Goal: Transaction & Acquisition: Obtain resource

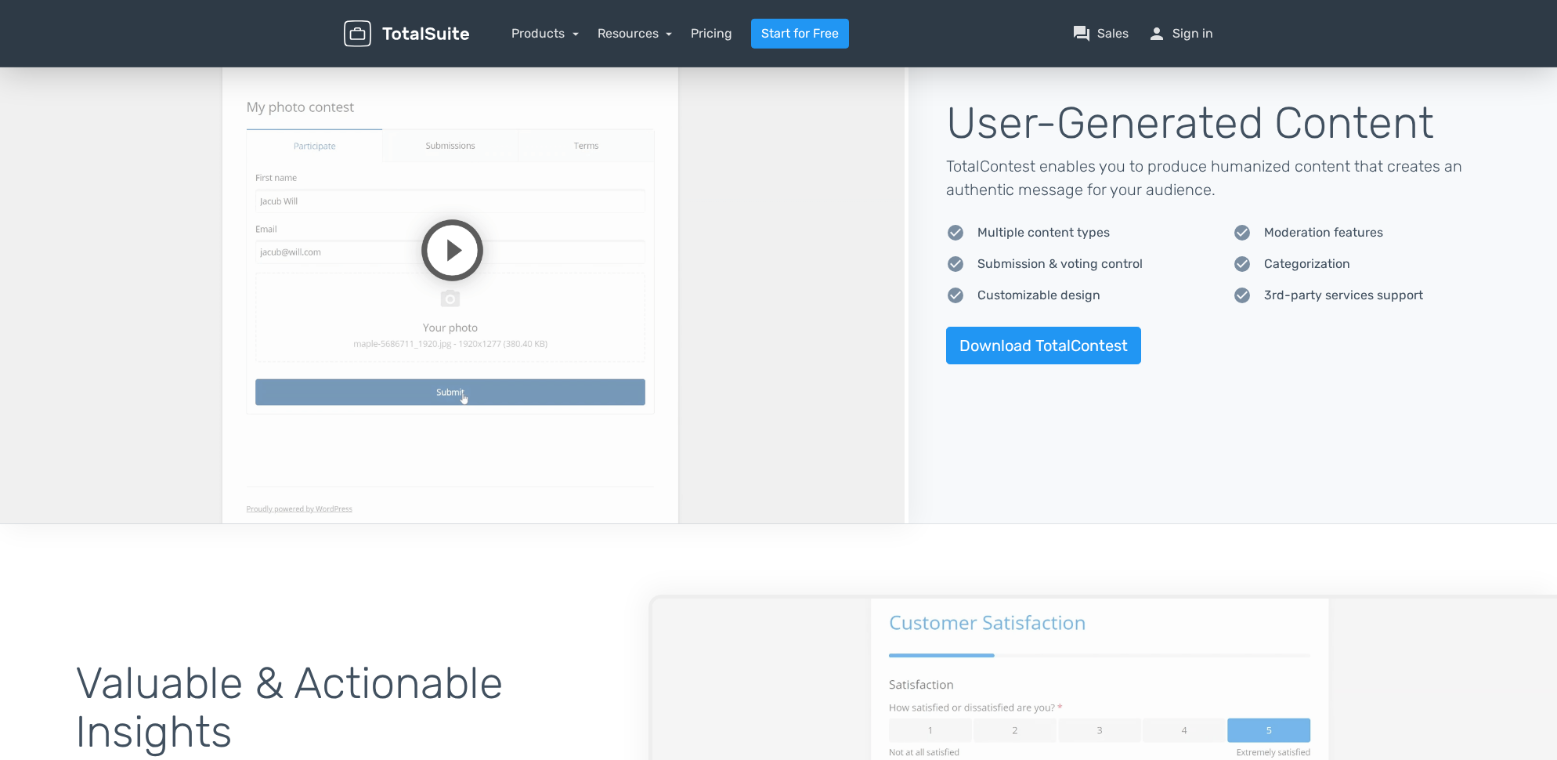
scroll to position [1201, 0]
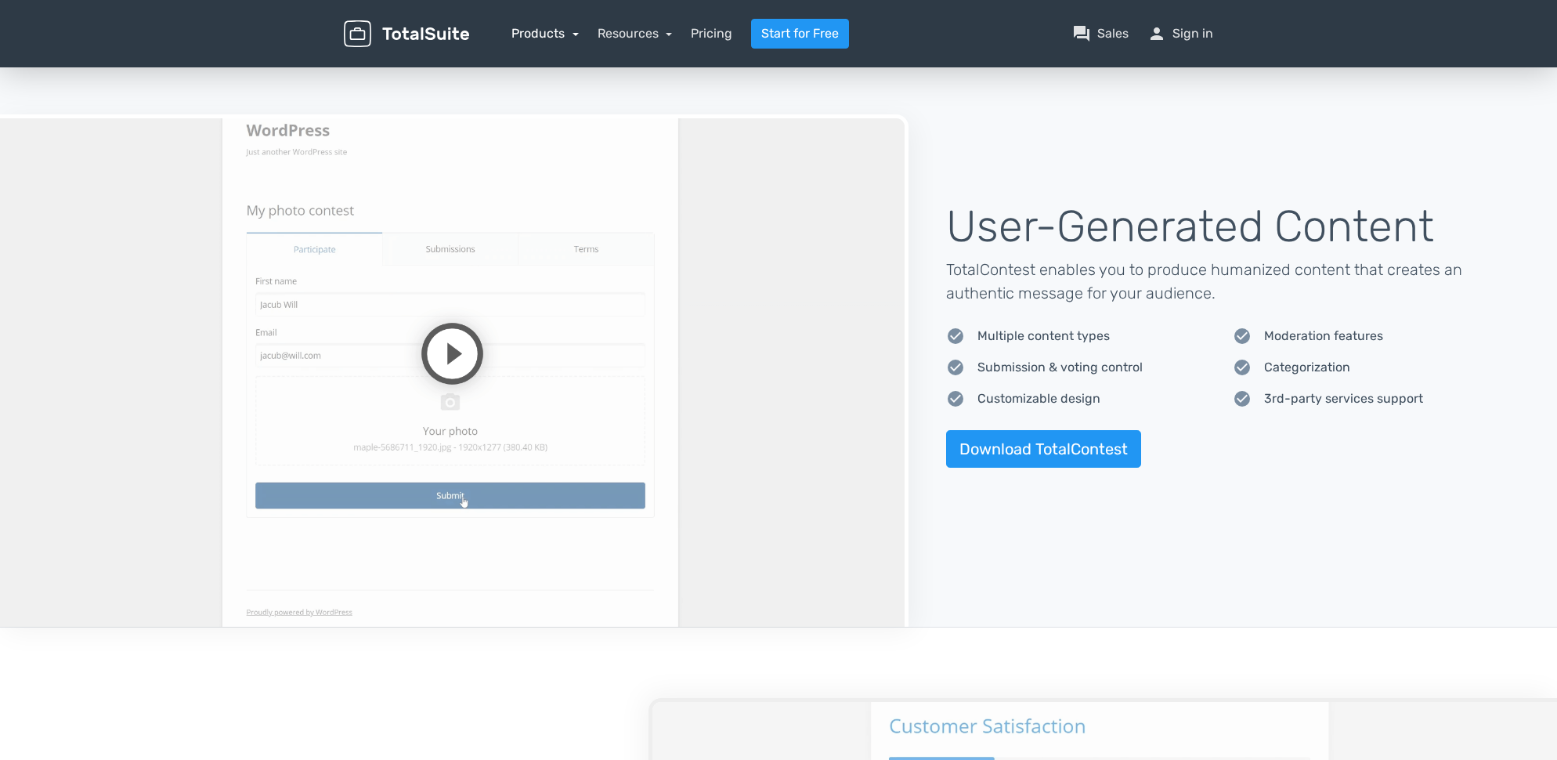
click at [560, 35] on link "Products" at bounding box center [544, 33] width 67 height 15
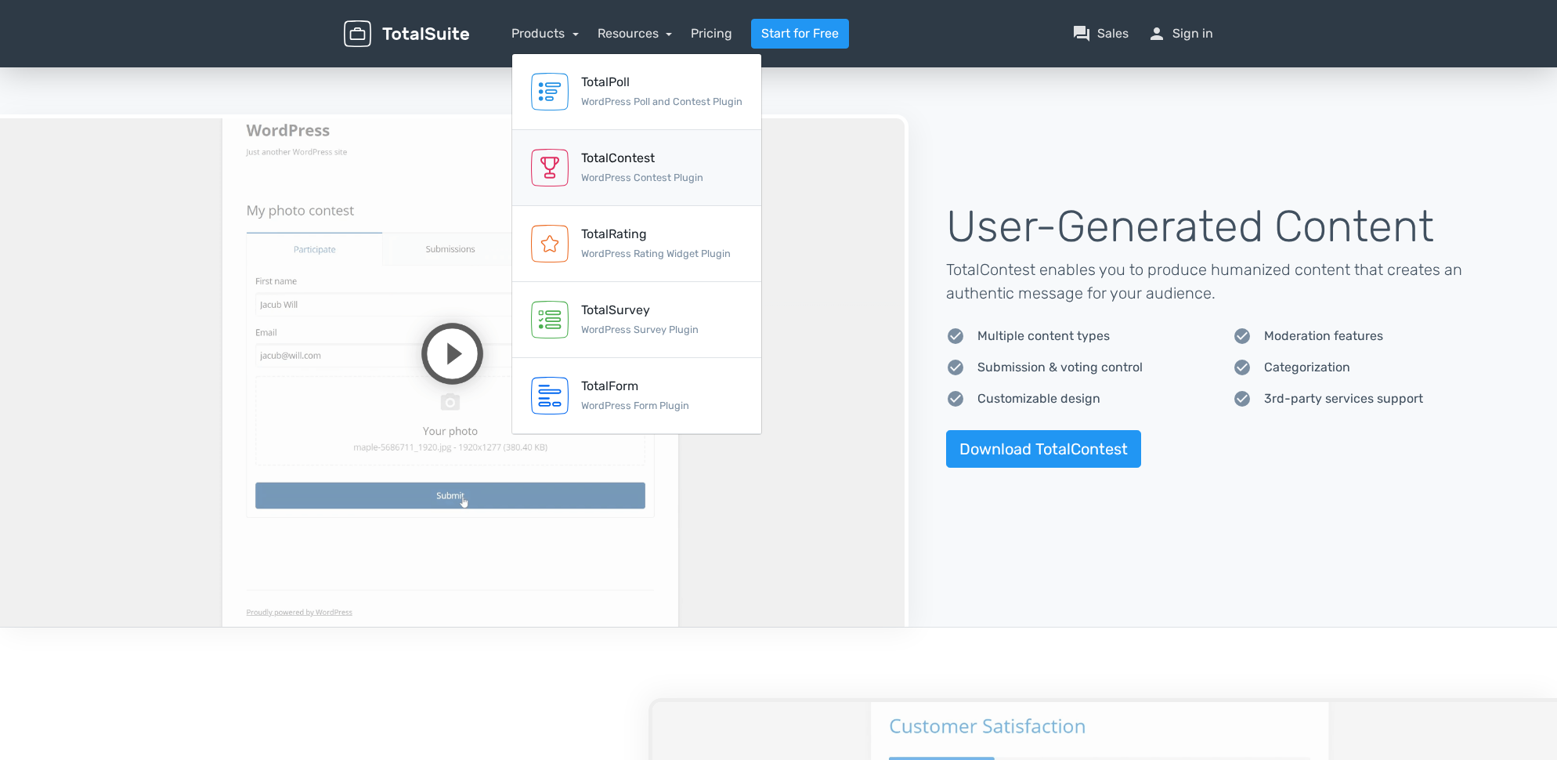
click at [612, 162] on div "TotalContest" at bounding box center [642, 158] width 122 height 19
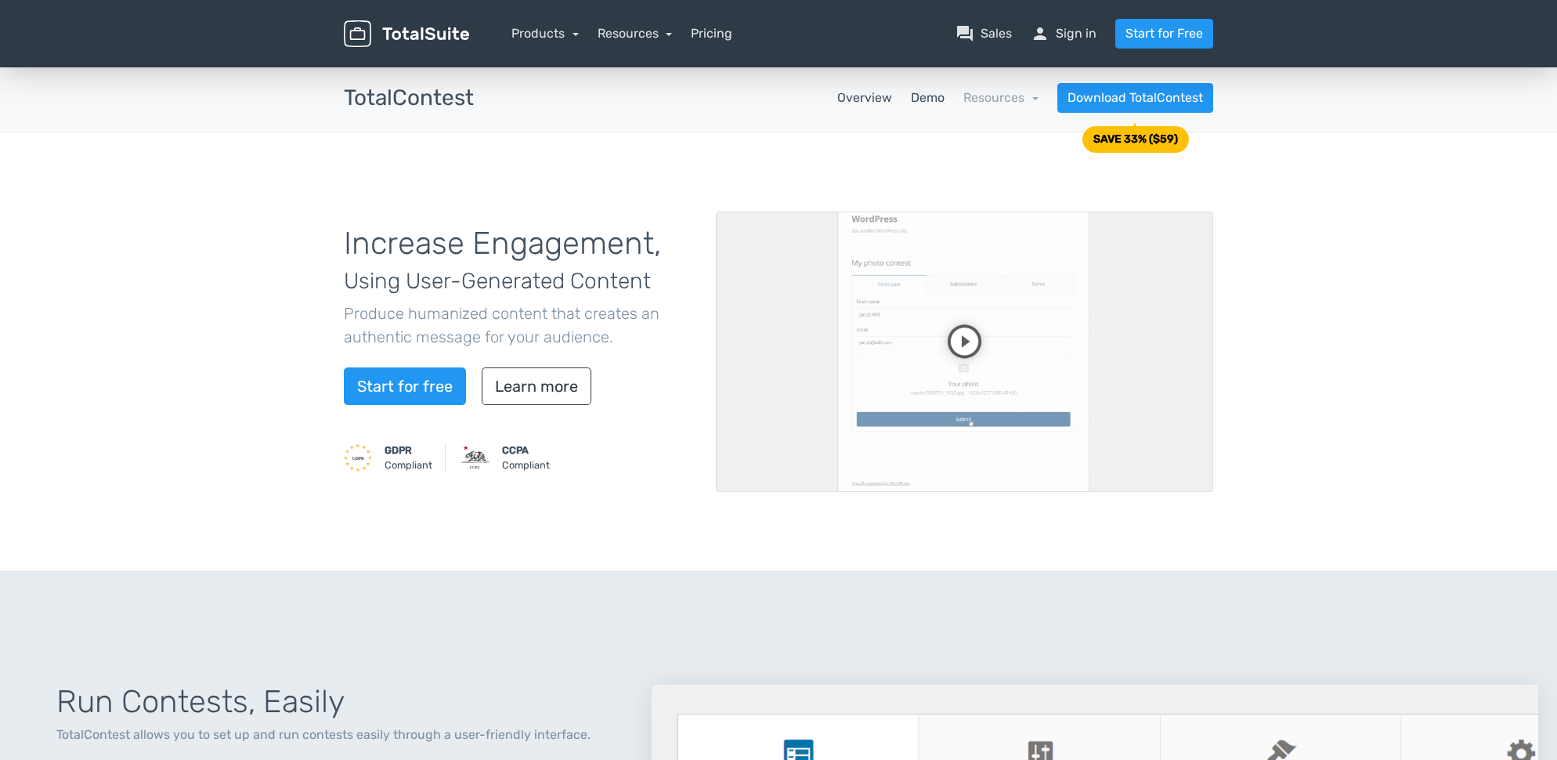
click at [924, 100] on link "Demo" at bounding box center [928, 98] width 34 height 19
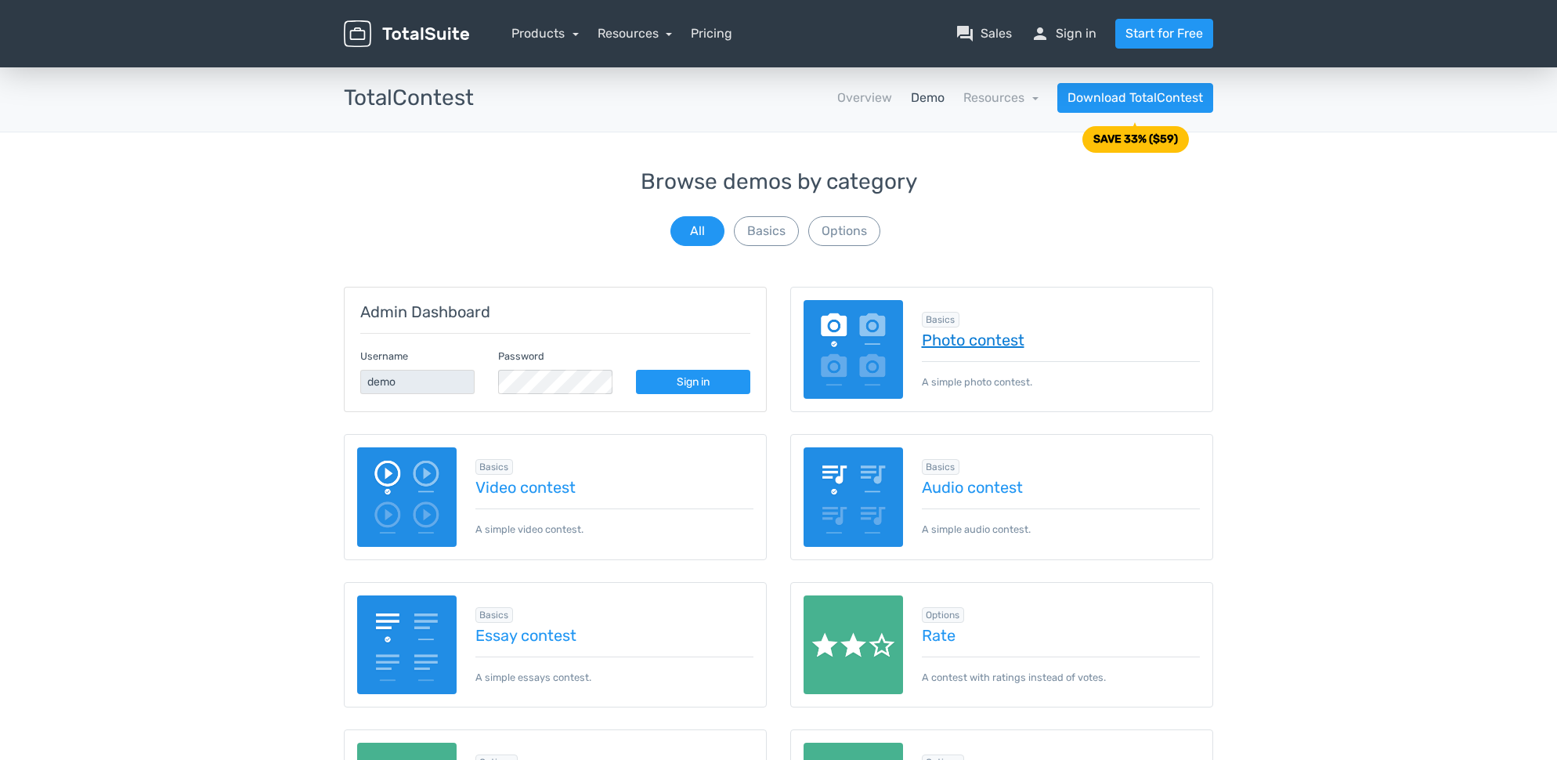
click at [963, 341] on link "Photo contest" at bounding box center [1061, 339] width 279 height 17
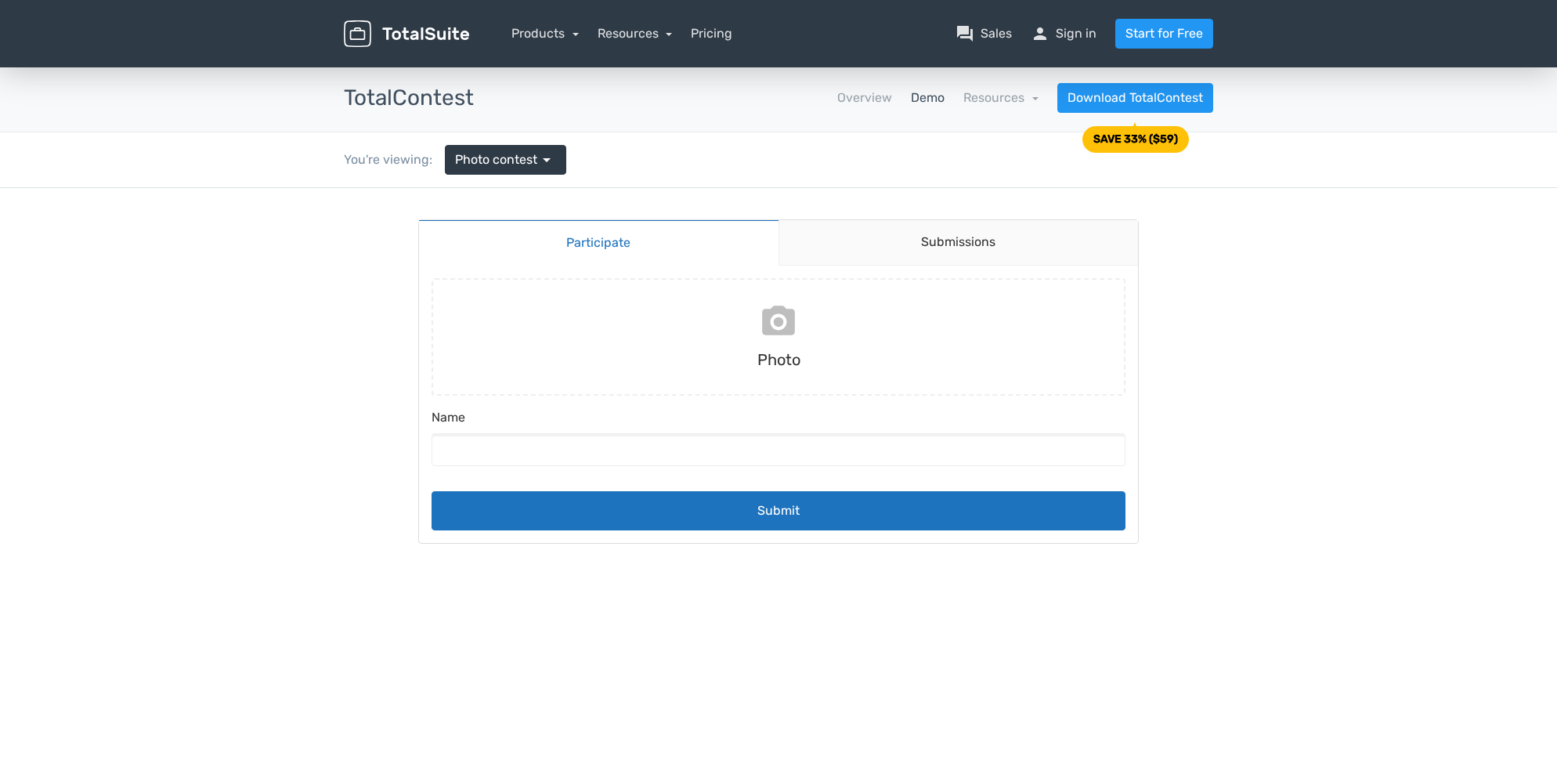
click at [775, 328] on input "file" at bounding box center [778, 336] width 706 height 117
type input "C:\fakepath\Capture d’écran 2025-10-02 à 22.48.38.png"
click at [901, 457] on input "Name" at bounding box center [779, 449] width 694 height 33
type input "Pat"
click at [983, 233] on link "Submissions" at bounding box center [959, 242] width 360 height 45
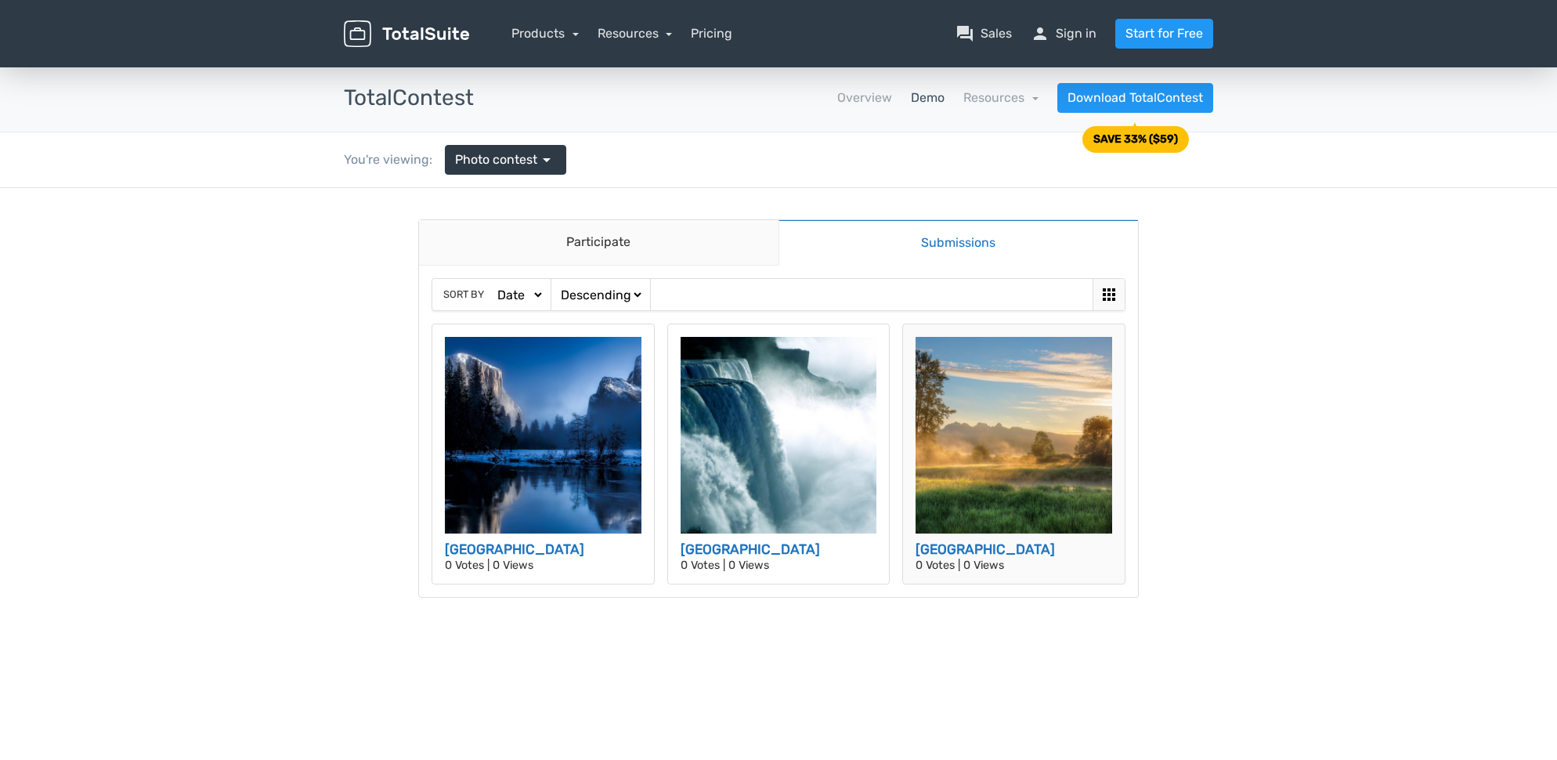
click at [995, 421] on img at bounding box center [1014, 435] width 197 height 197
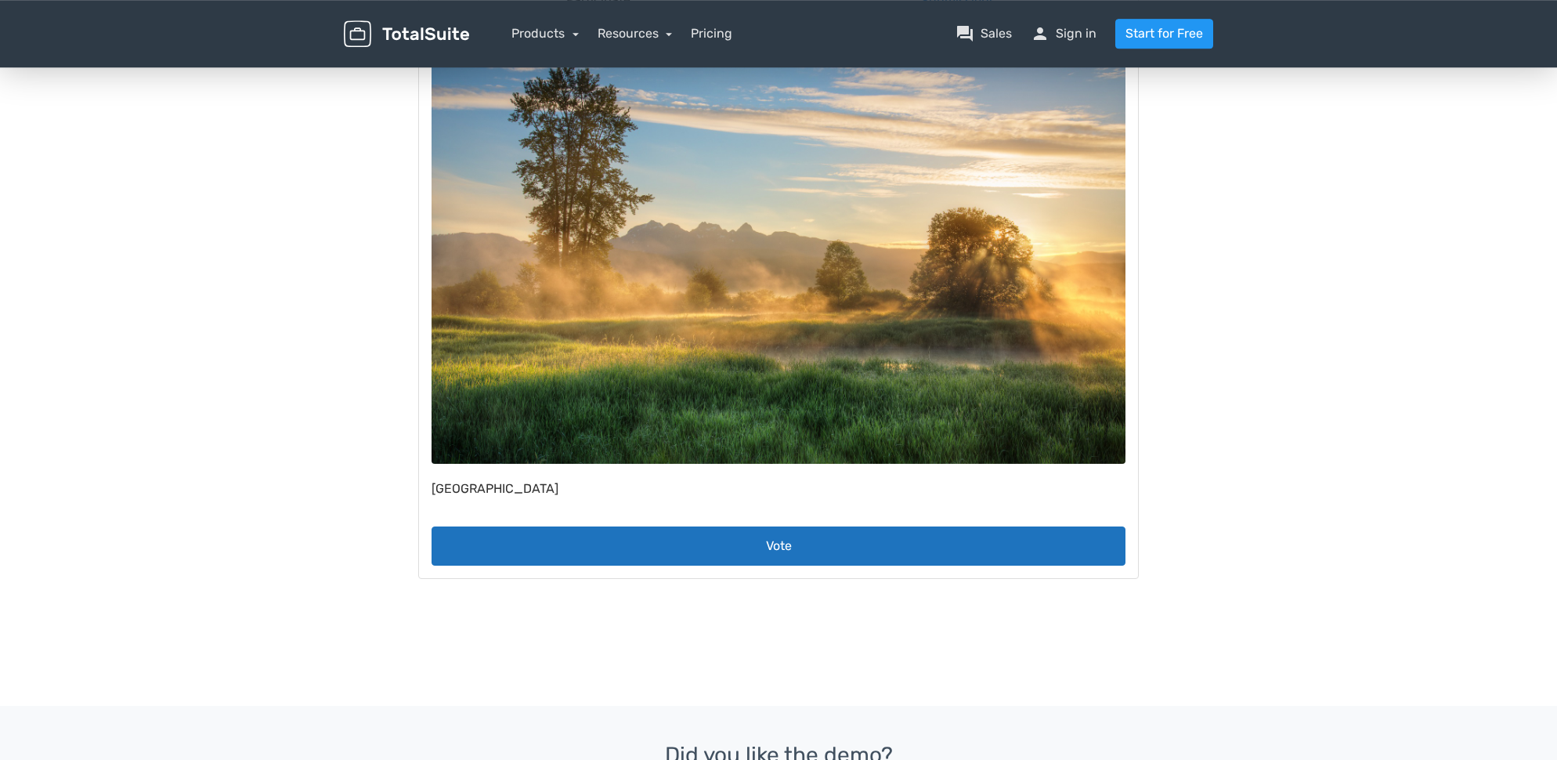
scroll to position [251, 0]
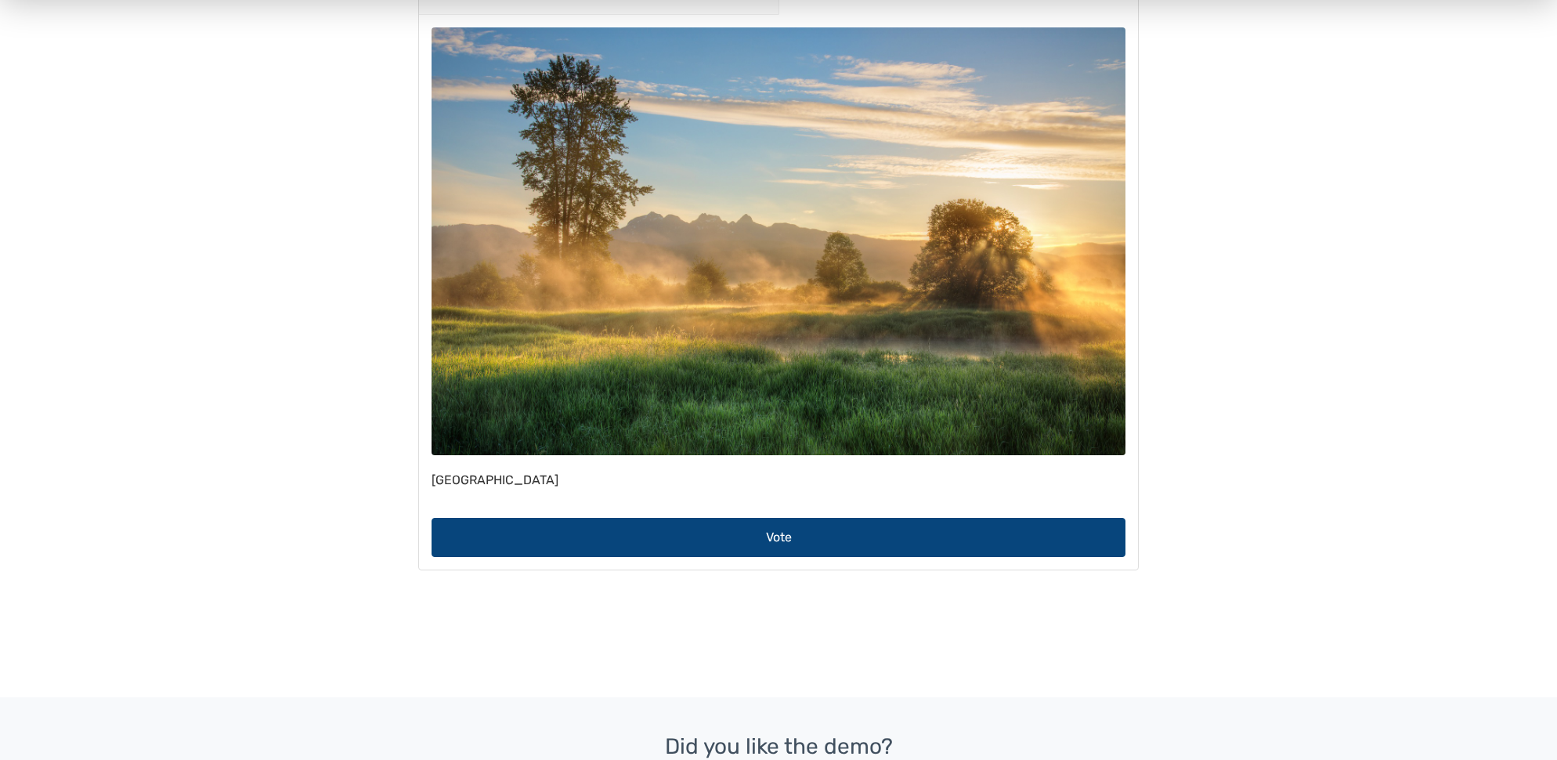
click at [792, 547] on button "Vote" at bounding box center [779, 537] width 694 height 39
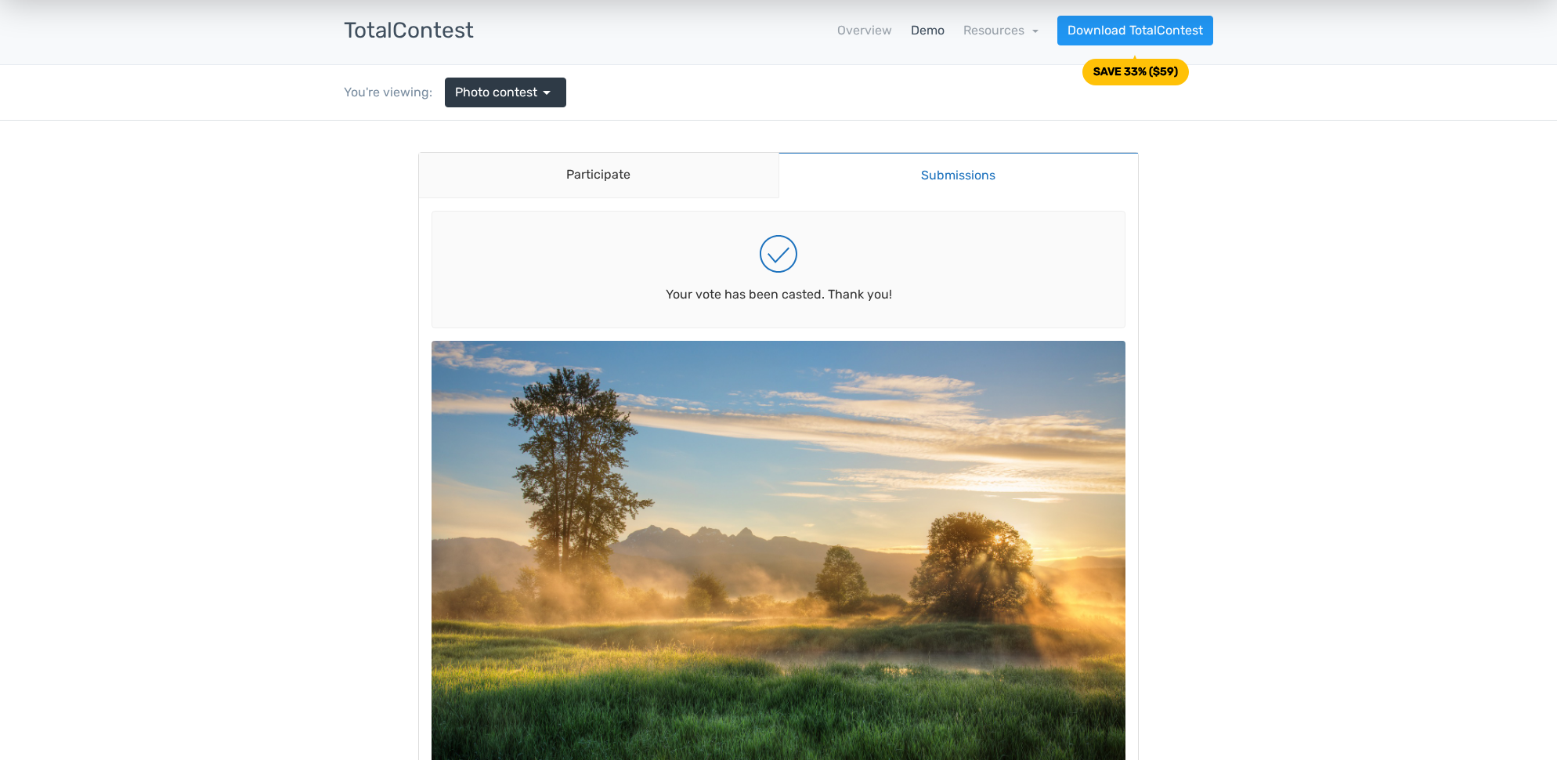
scroll to position [0, 0]
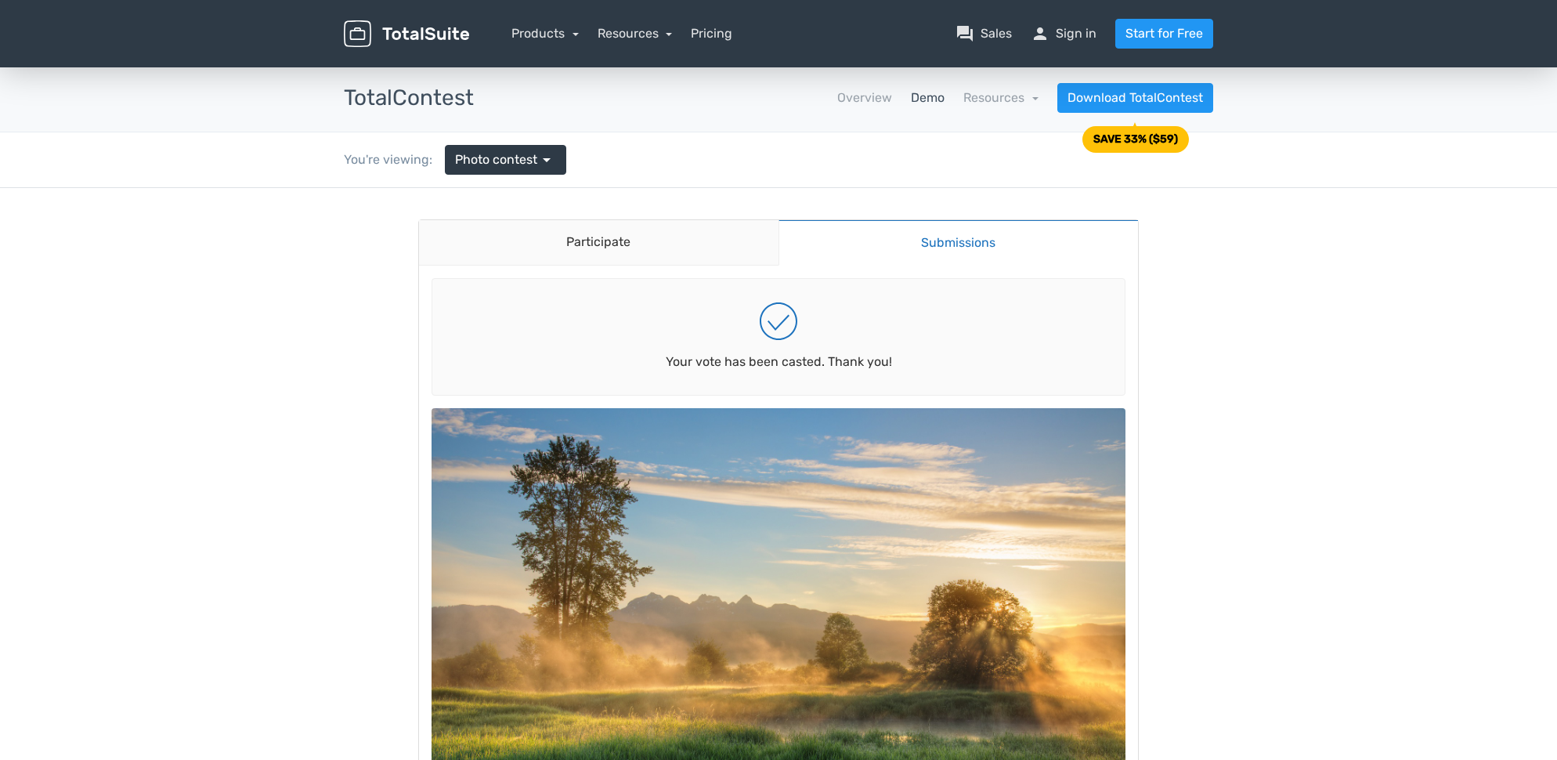
click at [399, 33] on img at bounding box center [406, 33] width 125 height 27
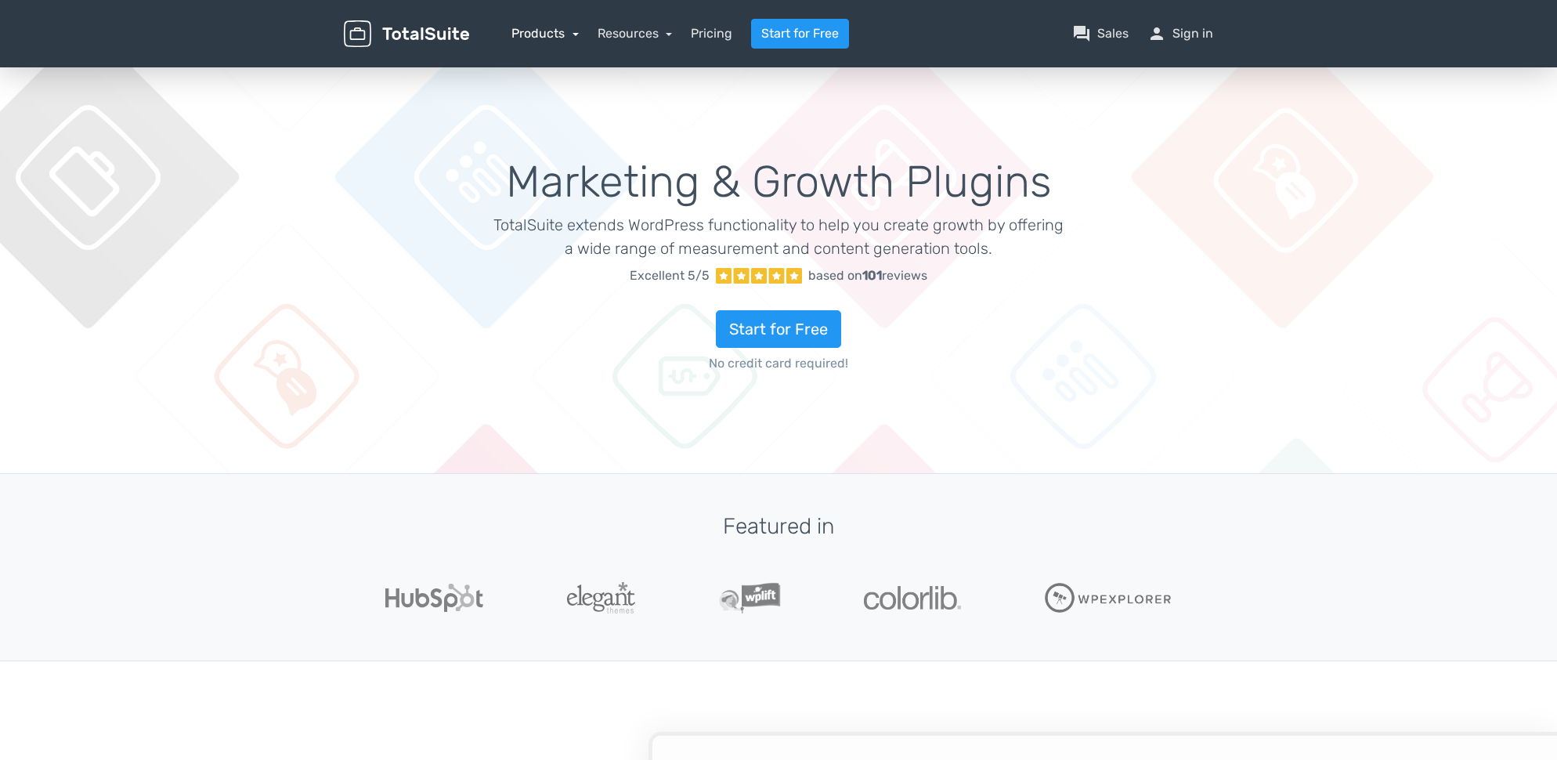
click at [536, 37] on link "Products" at bounding box center [544, 33] width 67 height 15
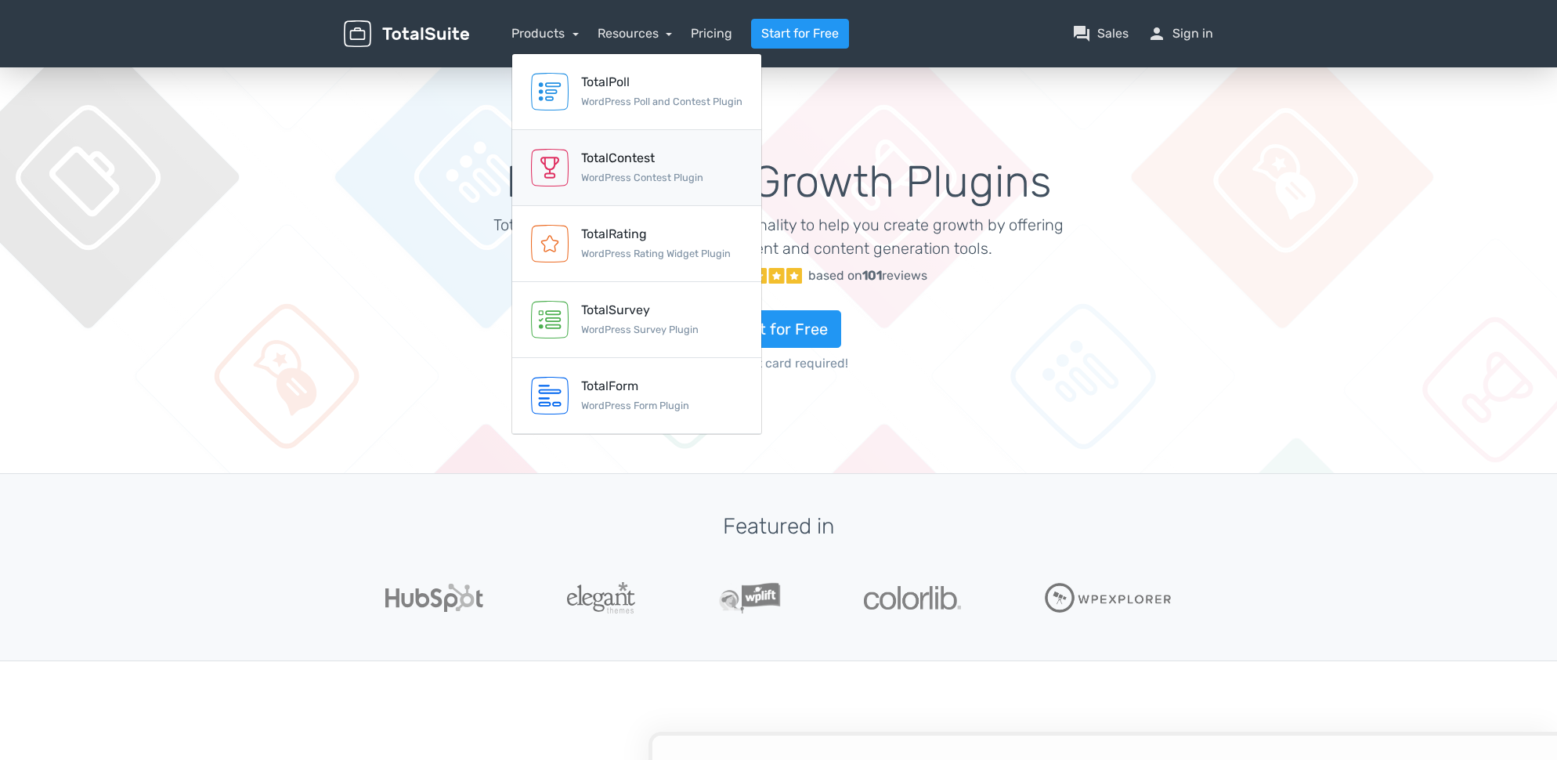
click at [591, 160] on div "TotalContest" at bounding box center [642, 158] width 122 height 19
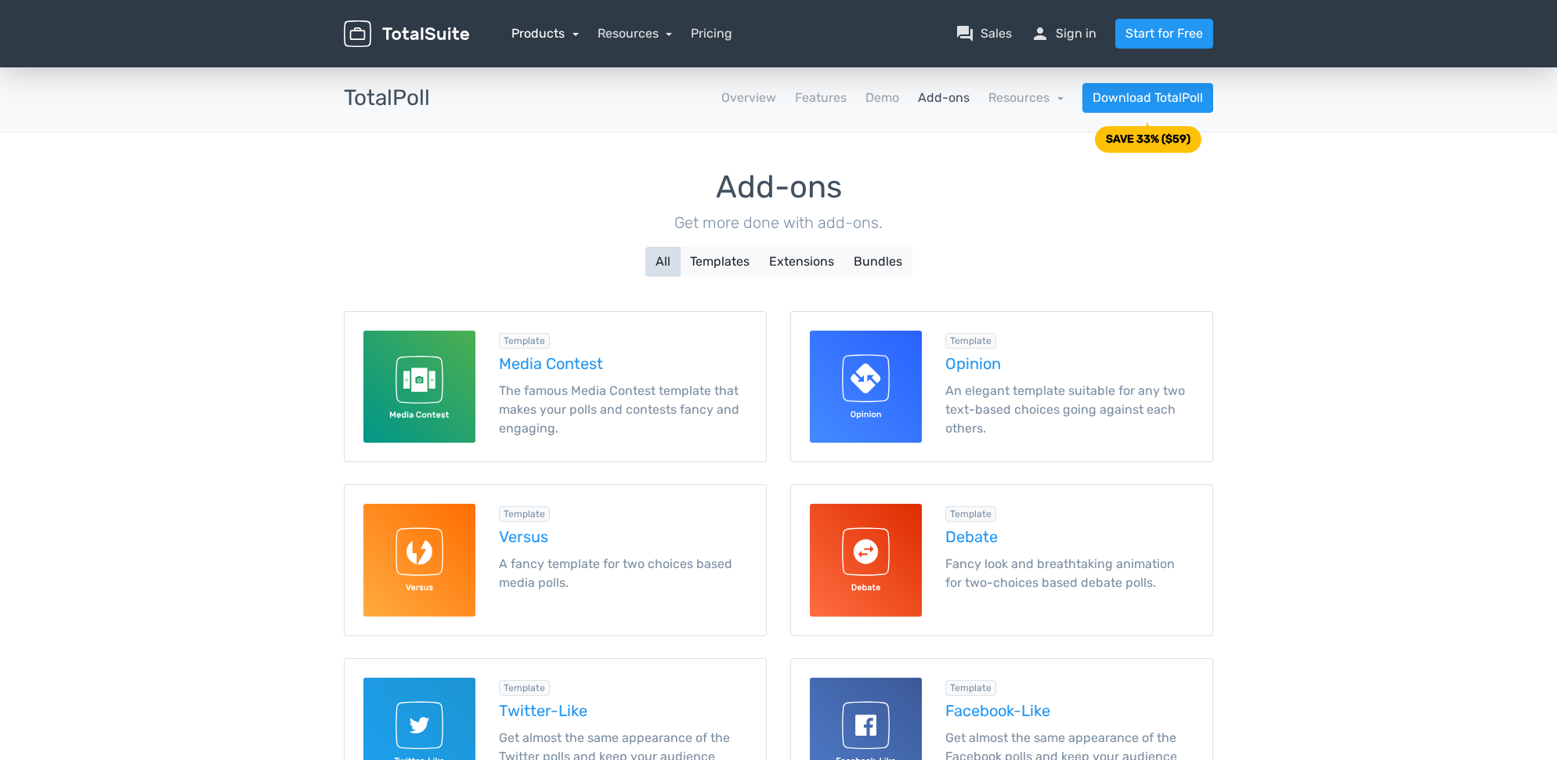
click at [536, 35] on link "Products" at bounding box center [544, 33] width 67 height 15
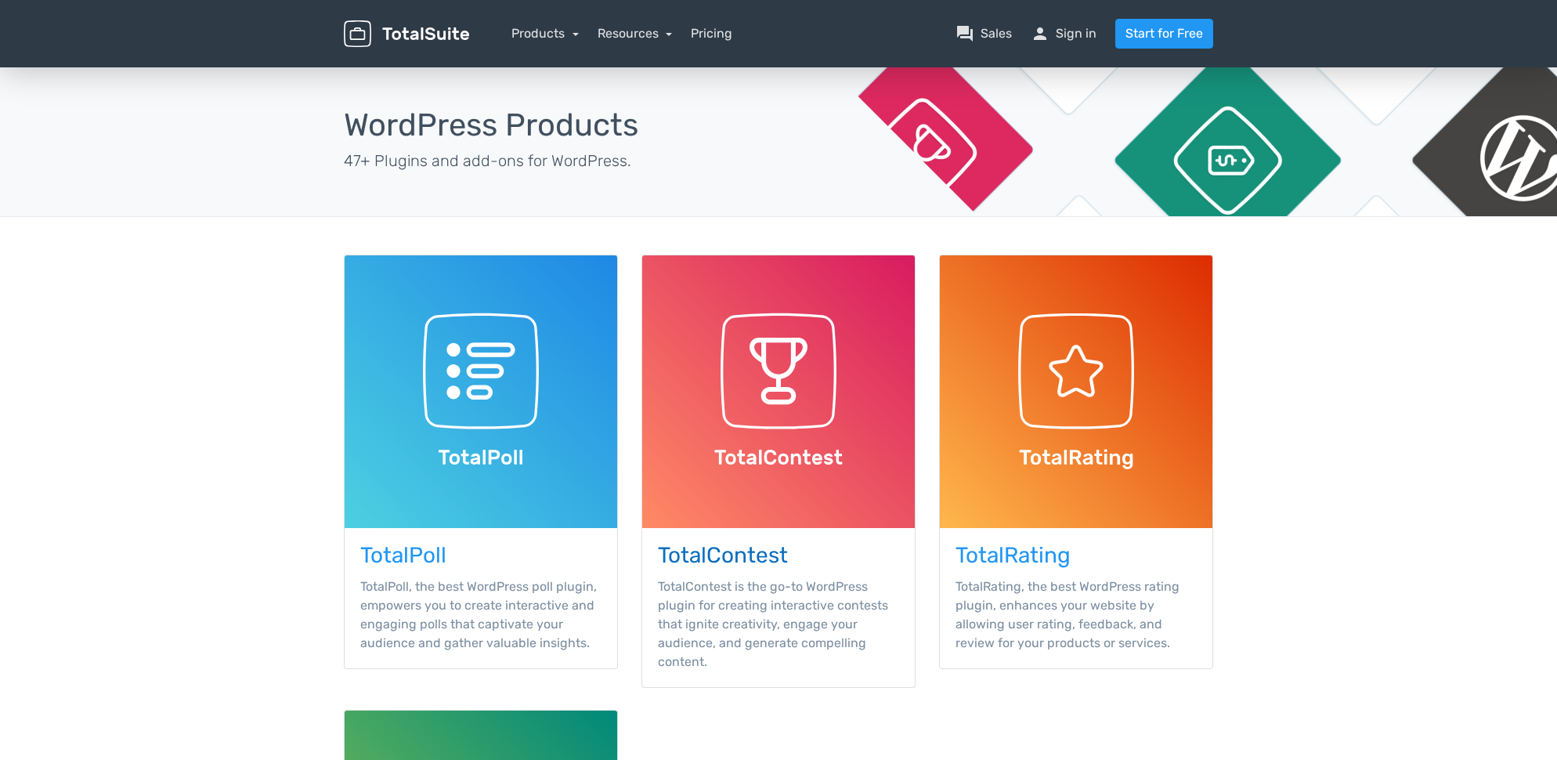
click at [765, 381] on img at bounding box center [778, 391] width 273 height 273
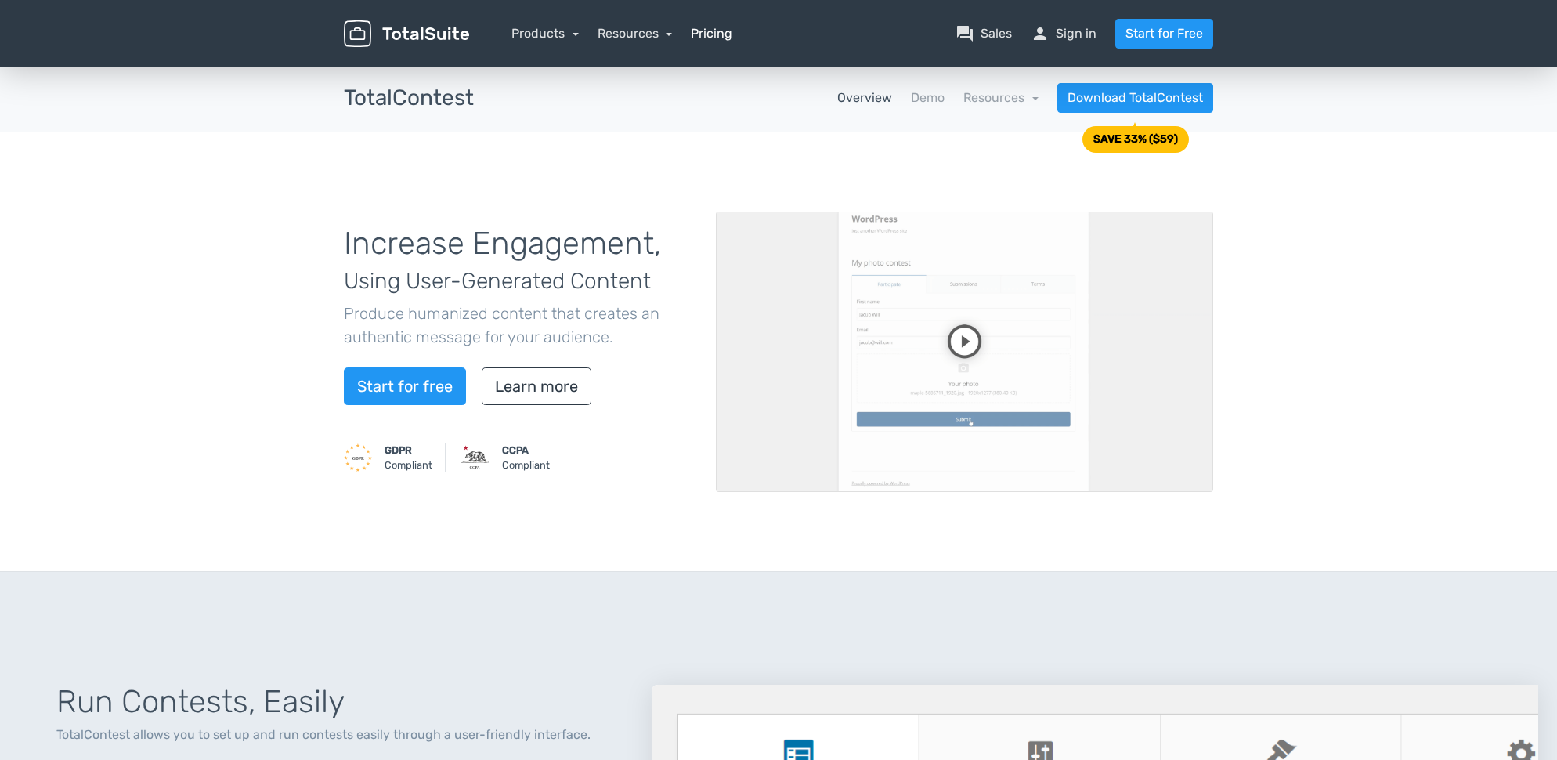
click at [695, 36] on link "Pricing" at bounding box center [712, 33] width 42 height 19
